Goal: Transaction & Acquisition: Purchase product/service

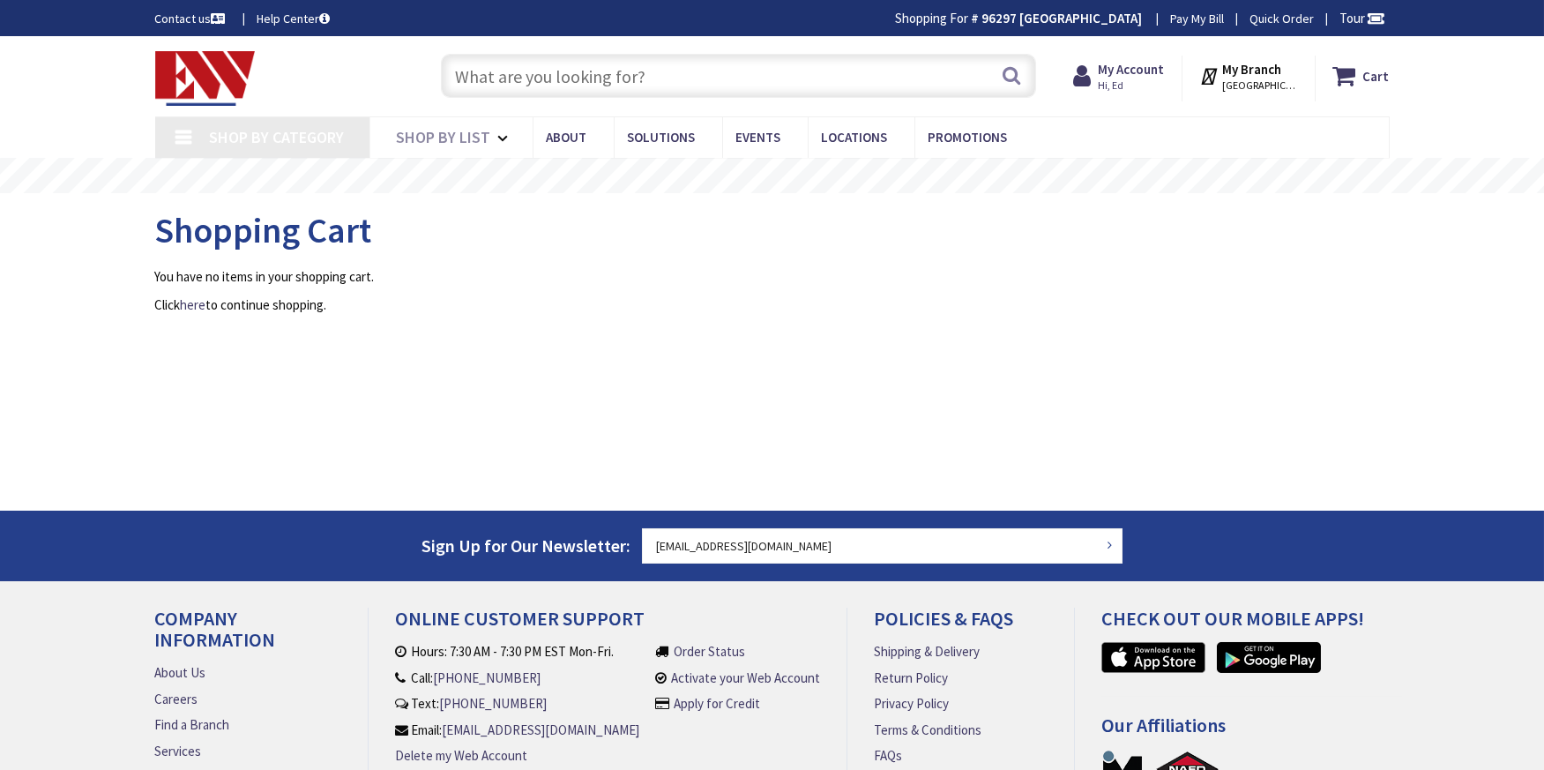
click at [525, 56] on input "text" at bounding box center [738, 76] width 595 height 44
click at [522, 78] on input "text" at bounding box center [738, 76] width 595 height 44
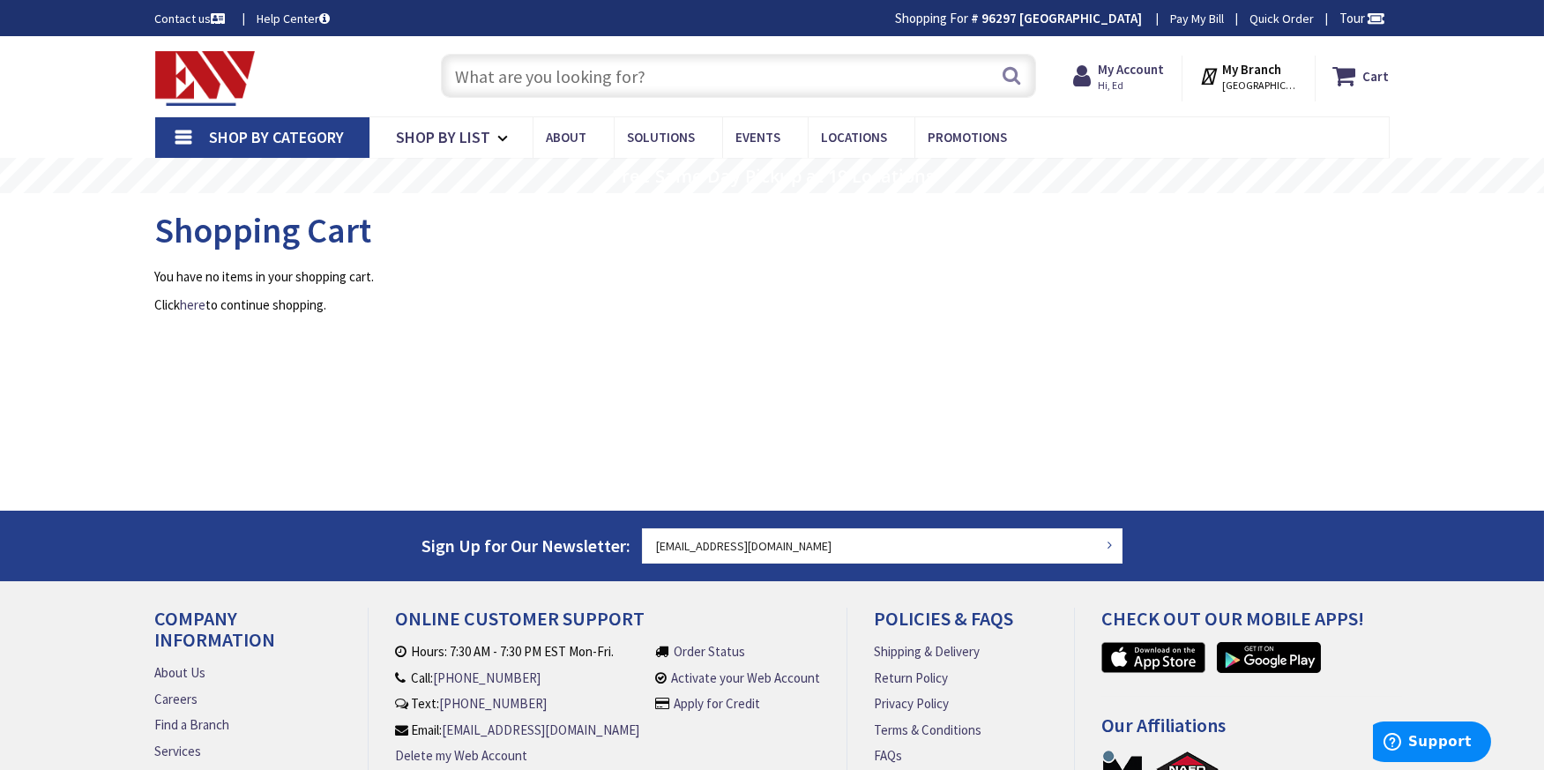
type input "2"
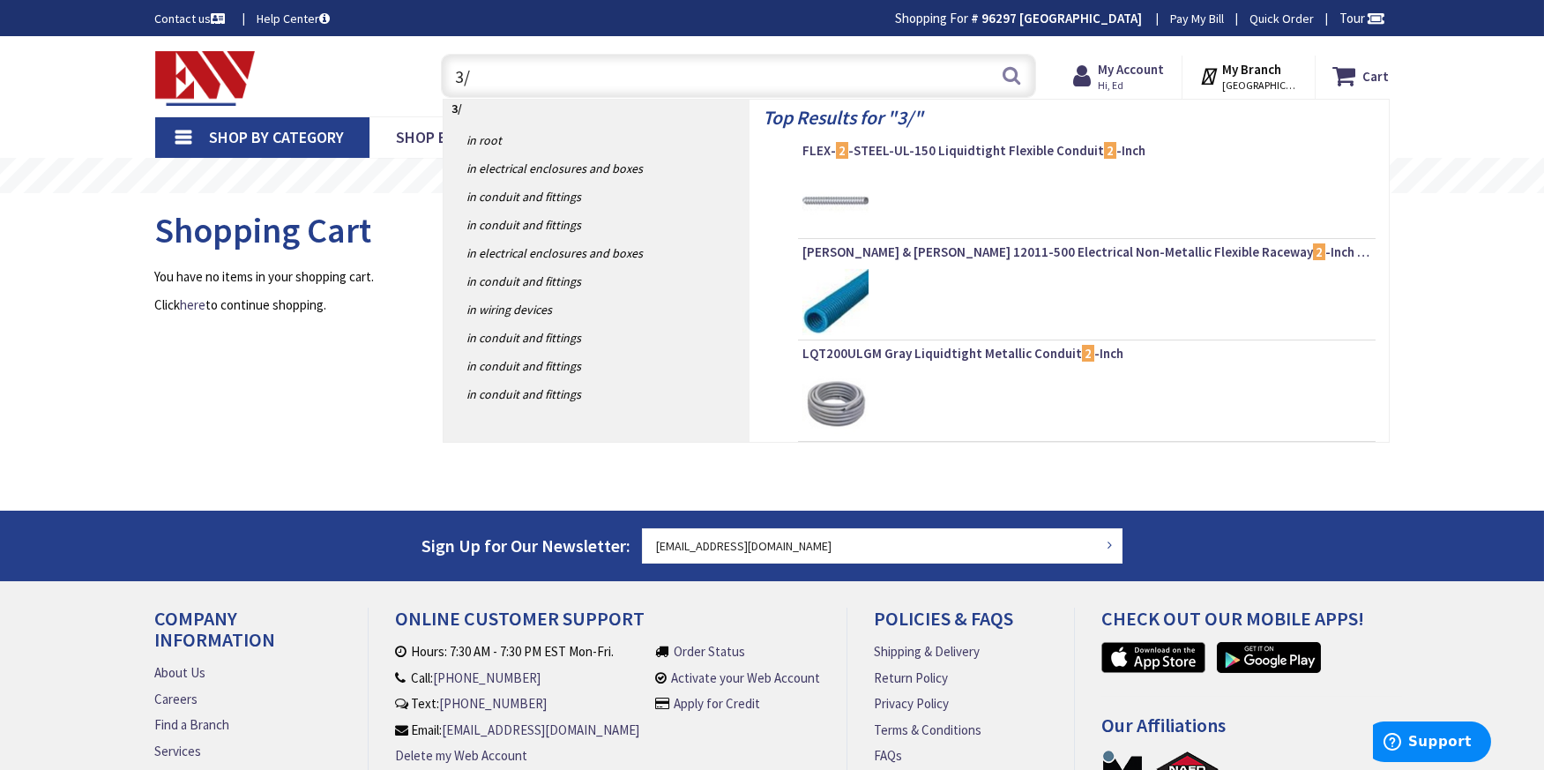
type input "3/4"
type input "[GEOGRAPHIC_DATA], [GEOGRAPHIC_DATA]"
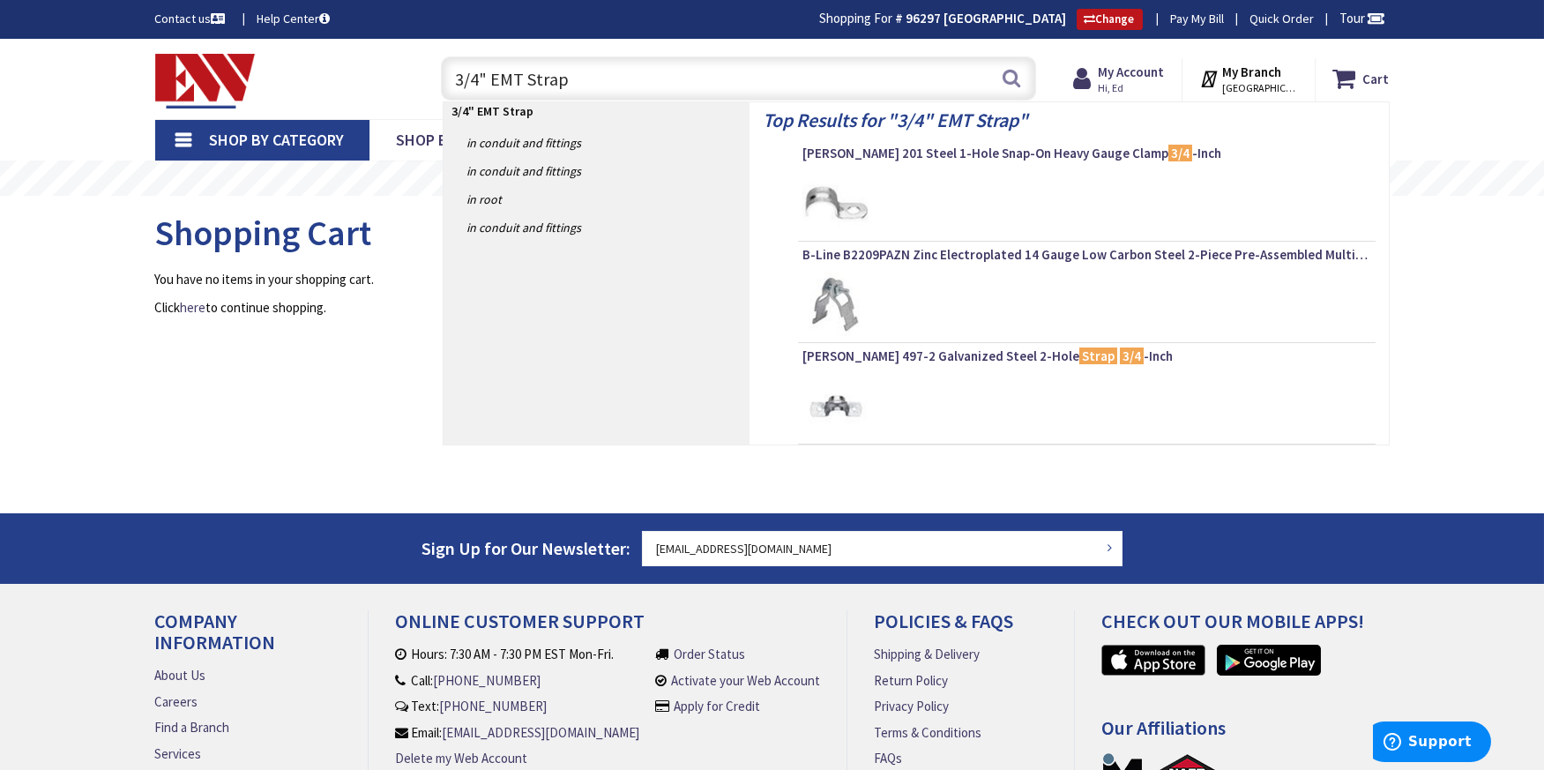
type input "3/4" EMT Strape"
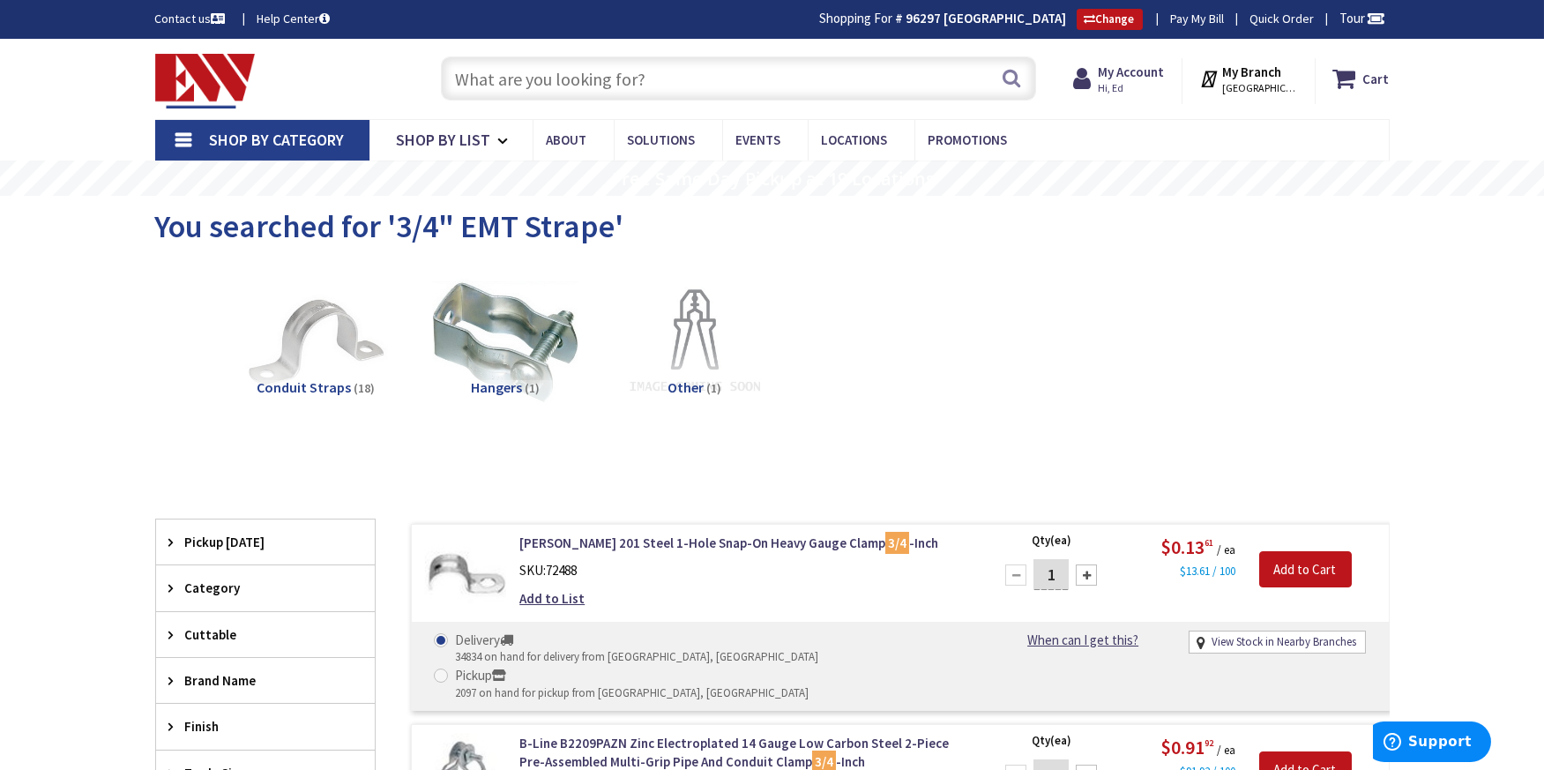
click at [487, 82] on input "text" at bounding box center [738, 78] width 595 height 44
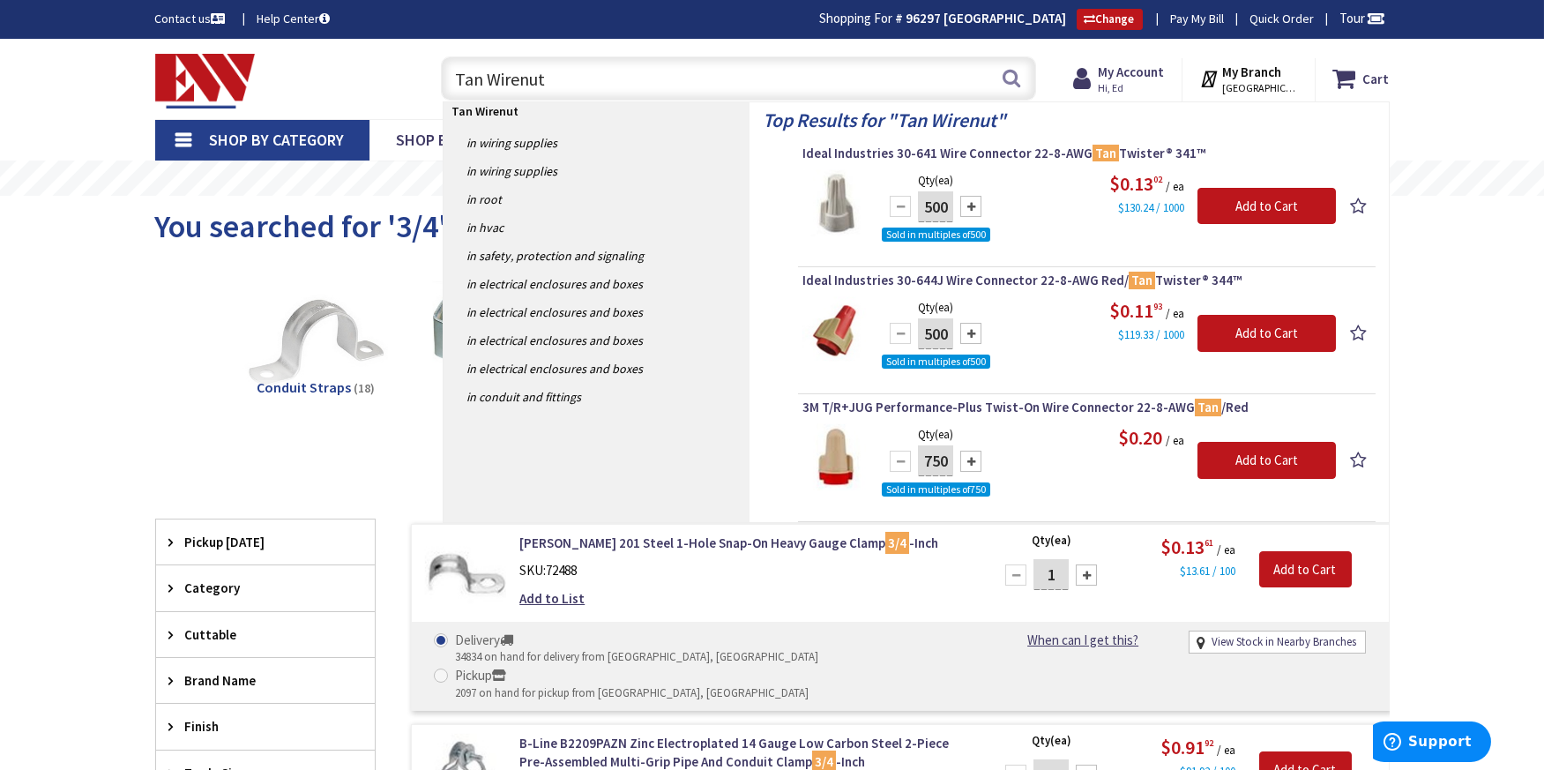
type input "Tan Wirenuts"
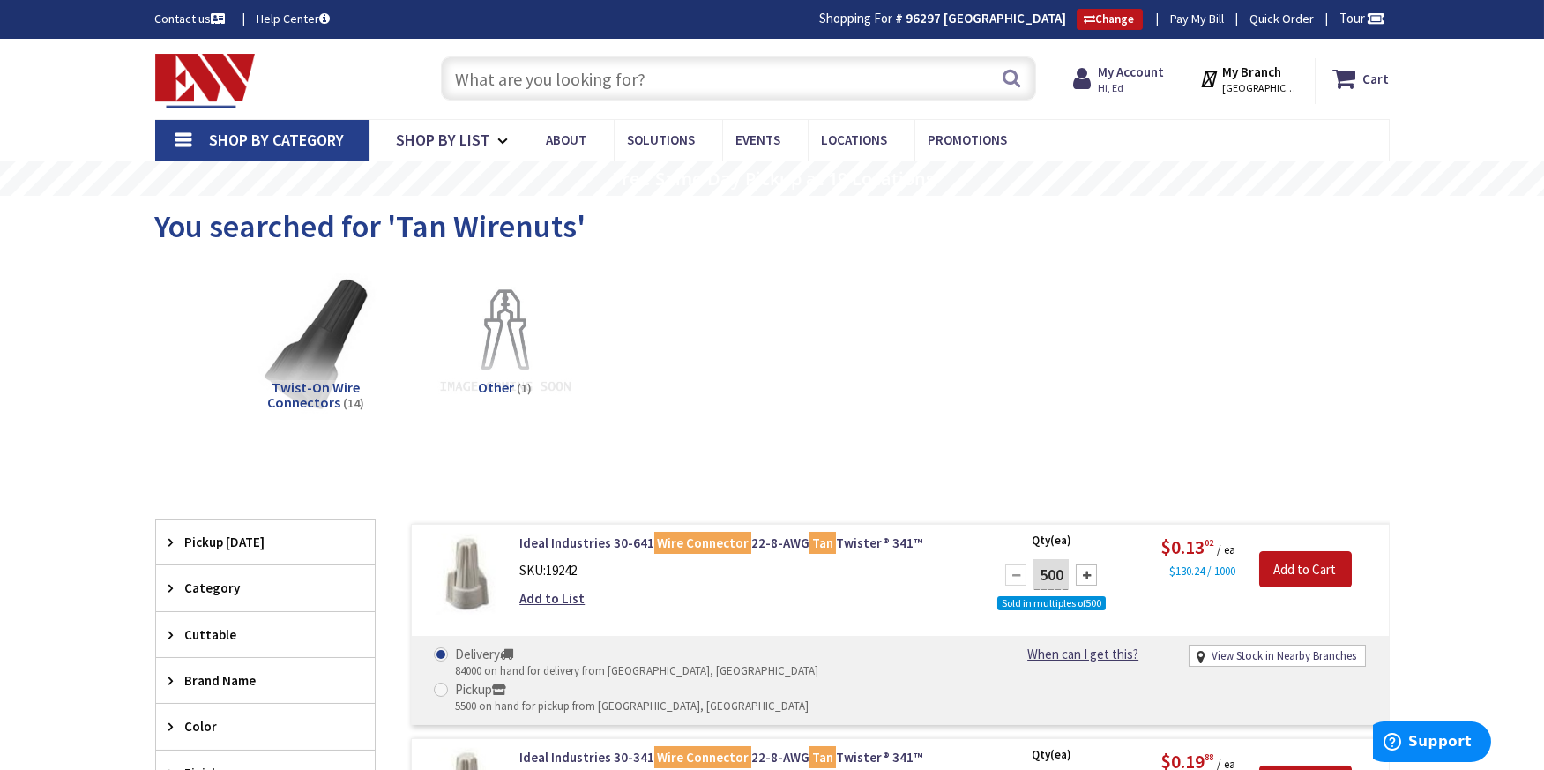
click at [508, 71] on input "text" at bounding box center [738, 78] width 595 height 44
type input "S"
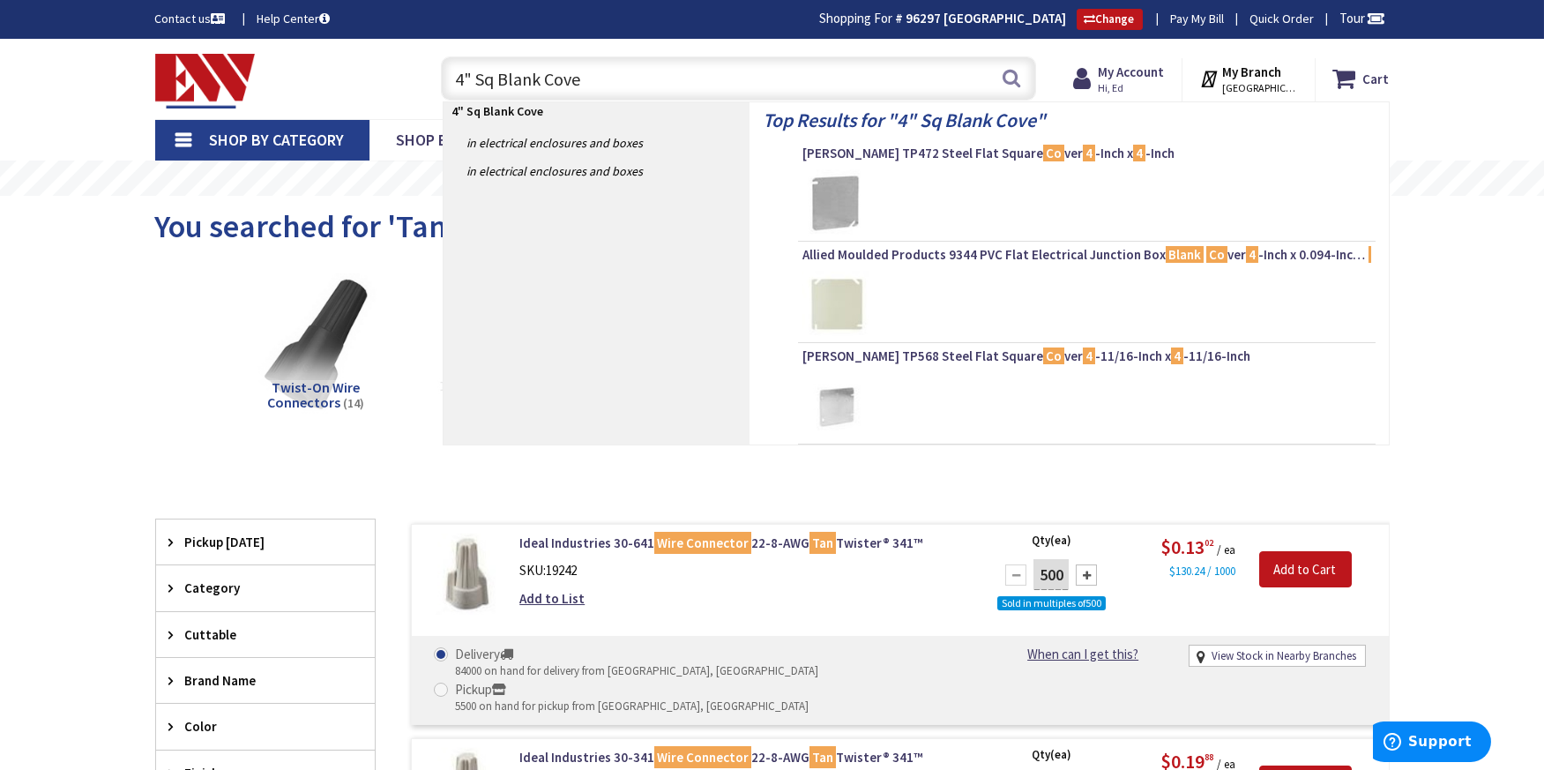
type input "4" Sq Blank Cover"
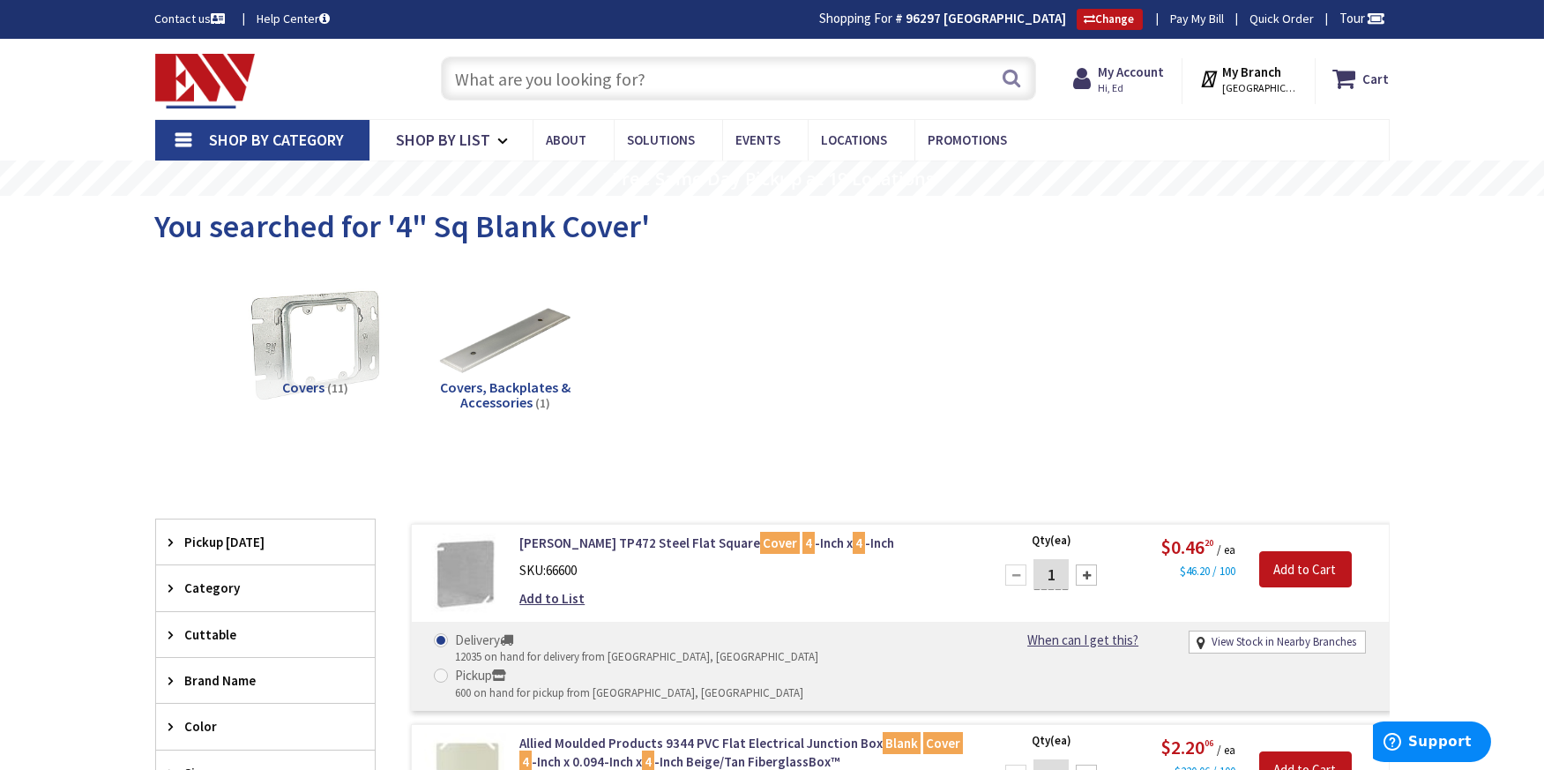
click at [496, 79] on input "text" at bounding box center [738, 78] width 595 height 44
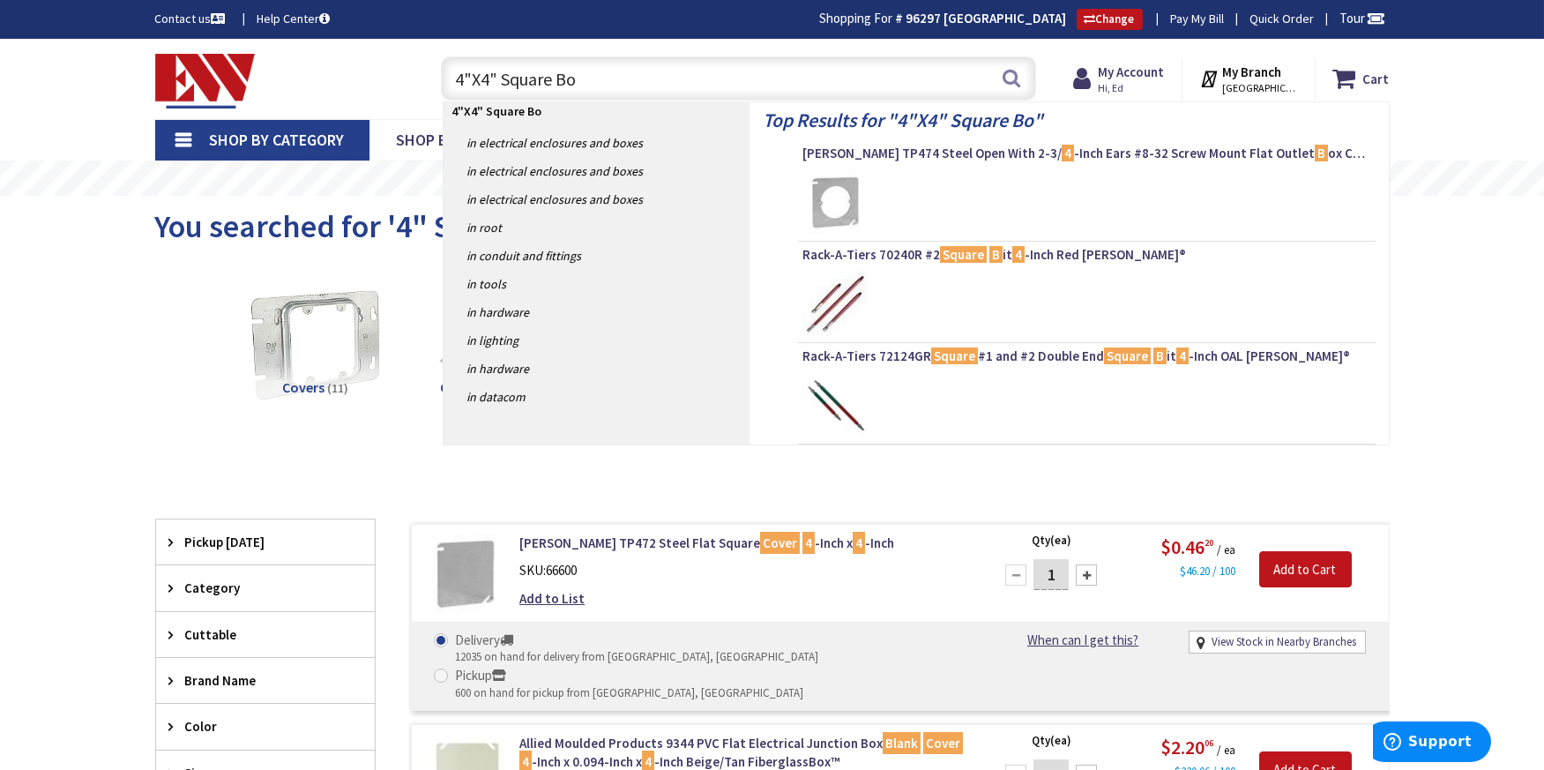
type input "4"X4" Square Box"
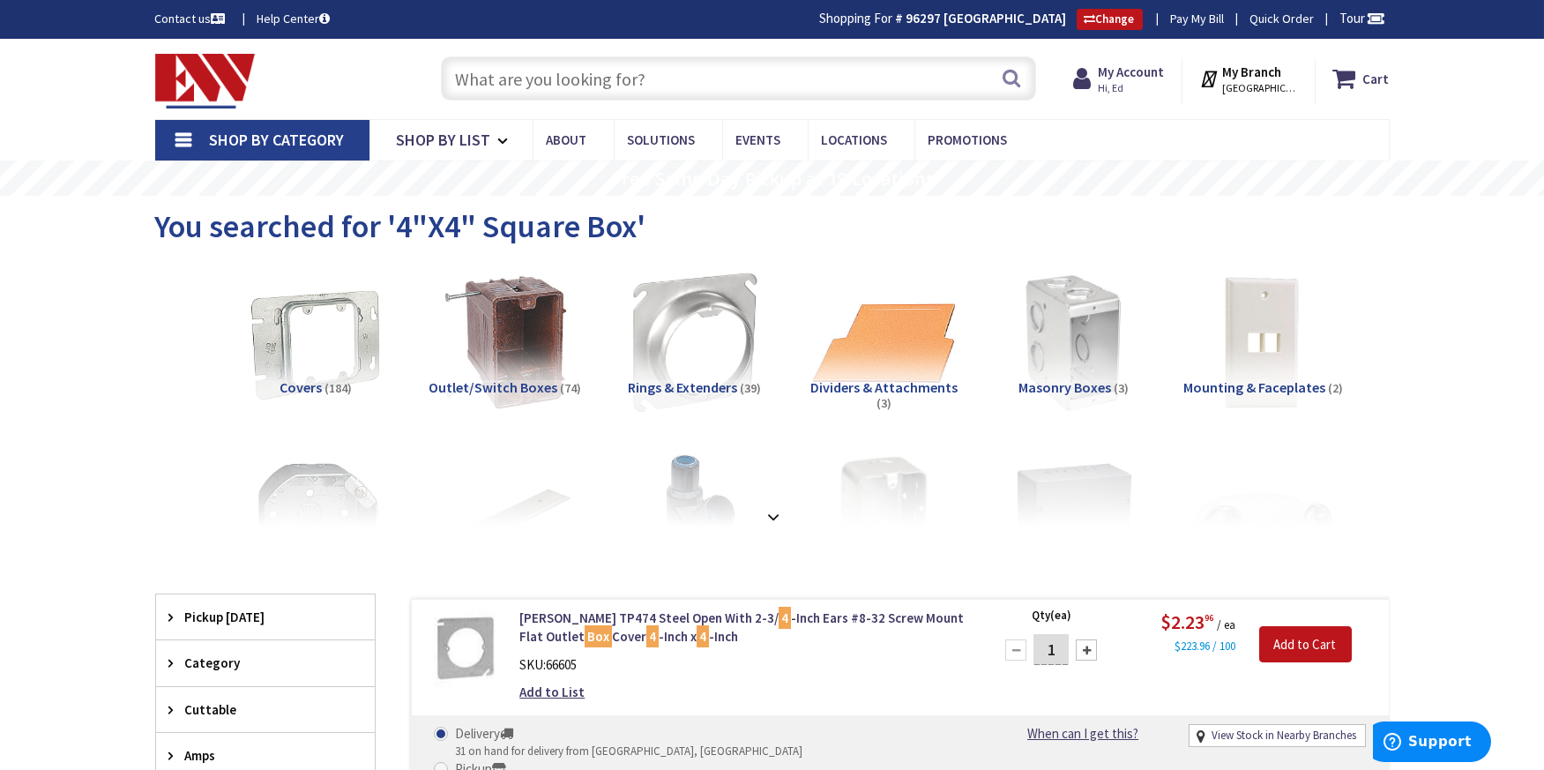
click at [485, 68] on input "text" at bounding box center [738, 78] width 595 height 44
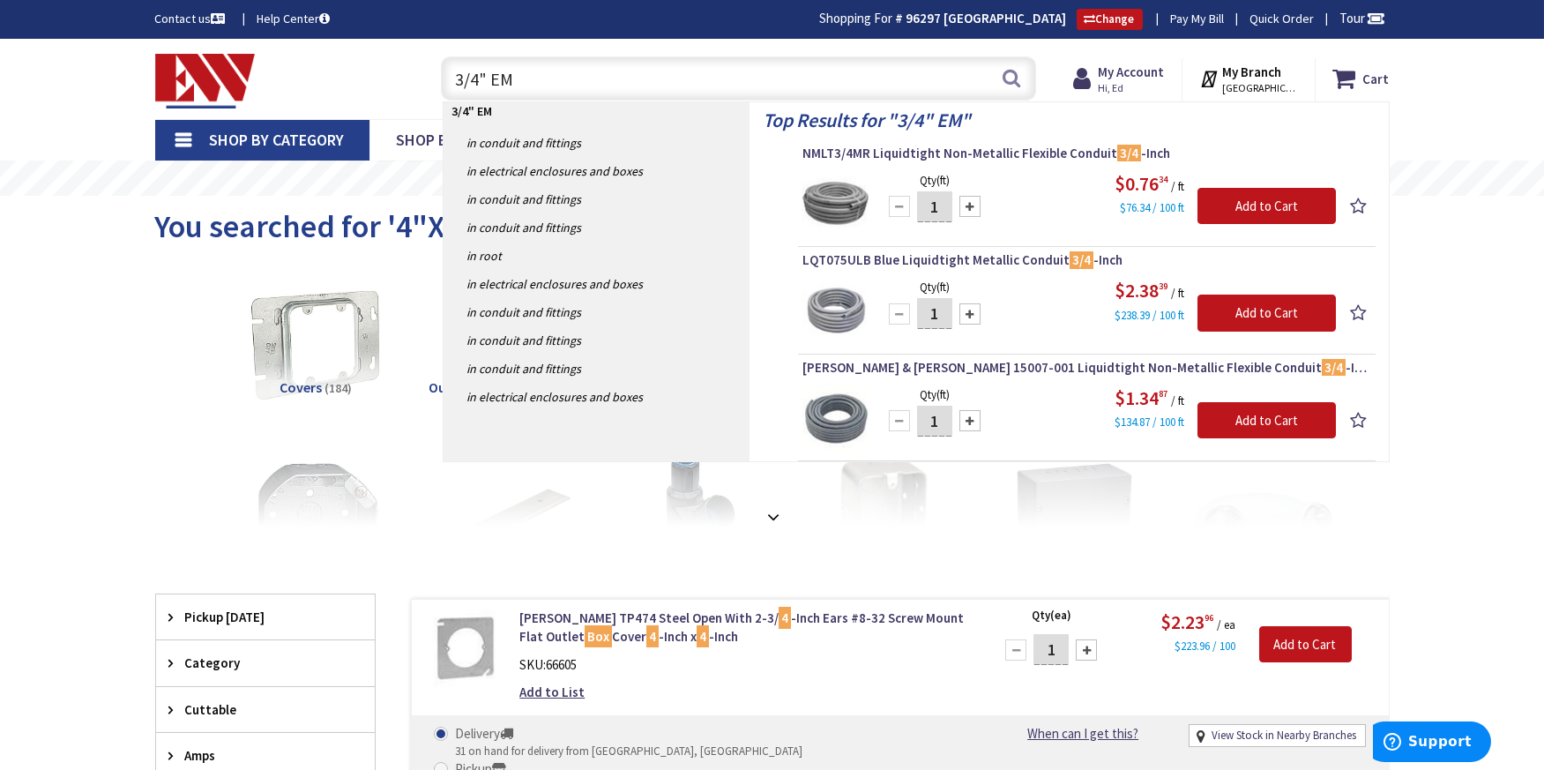
type input "3/4" EMT"
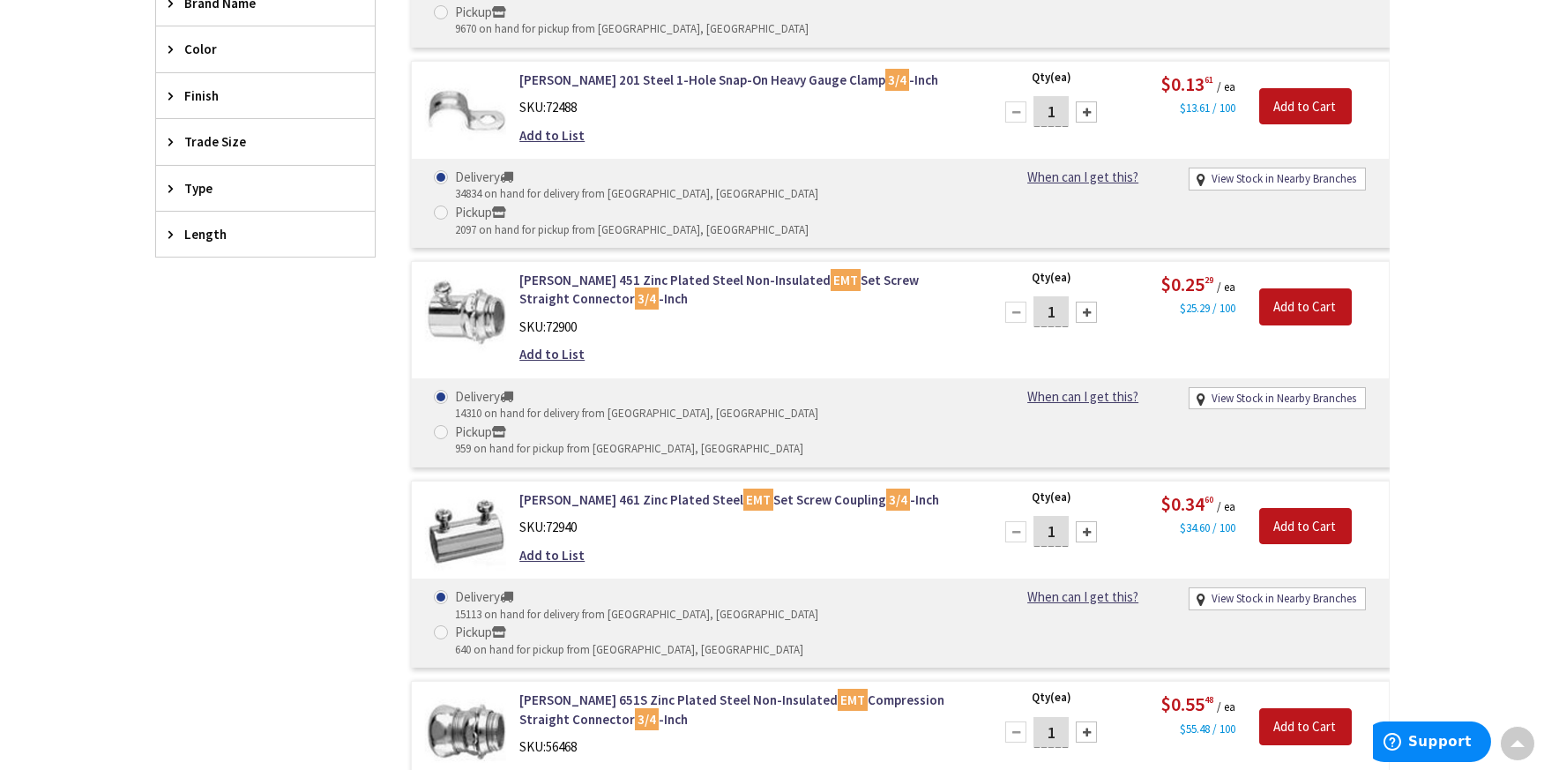
scroll to position [995, 0]
